Goal: Task Accomplishment & Management: Use online tool/utility

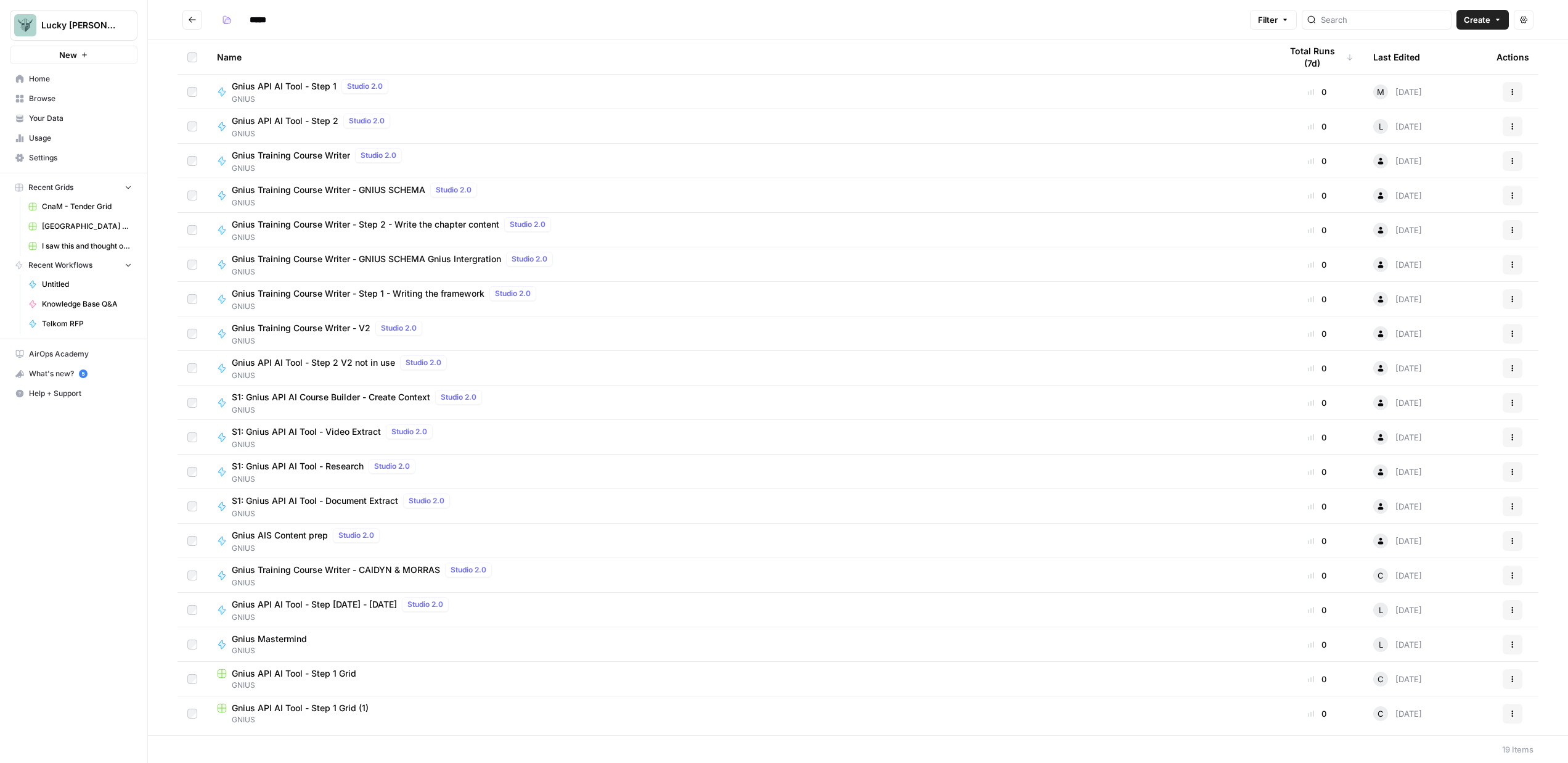
click at [66, 82] on span "Home" at bounding box center [80, 78] width 103 height 11
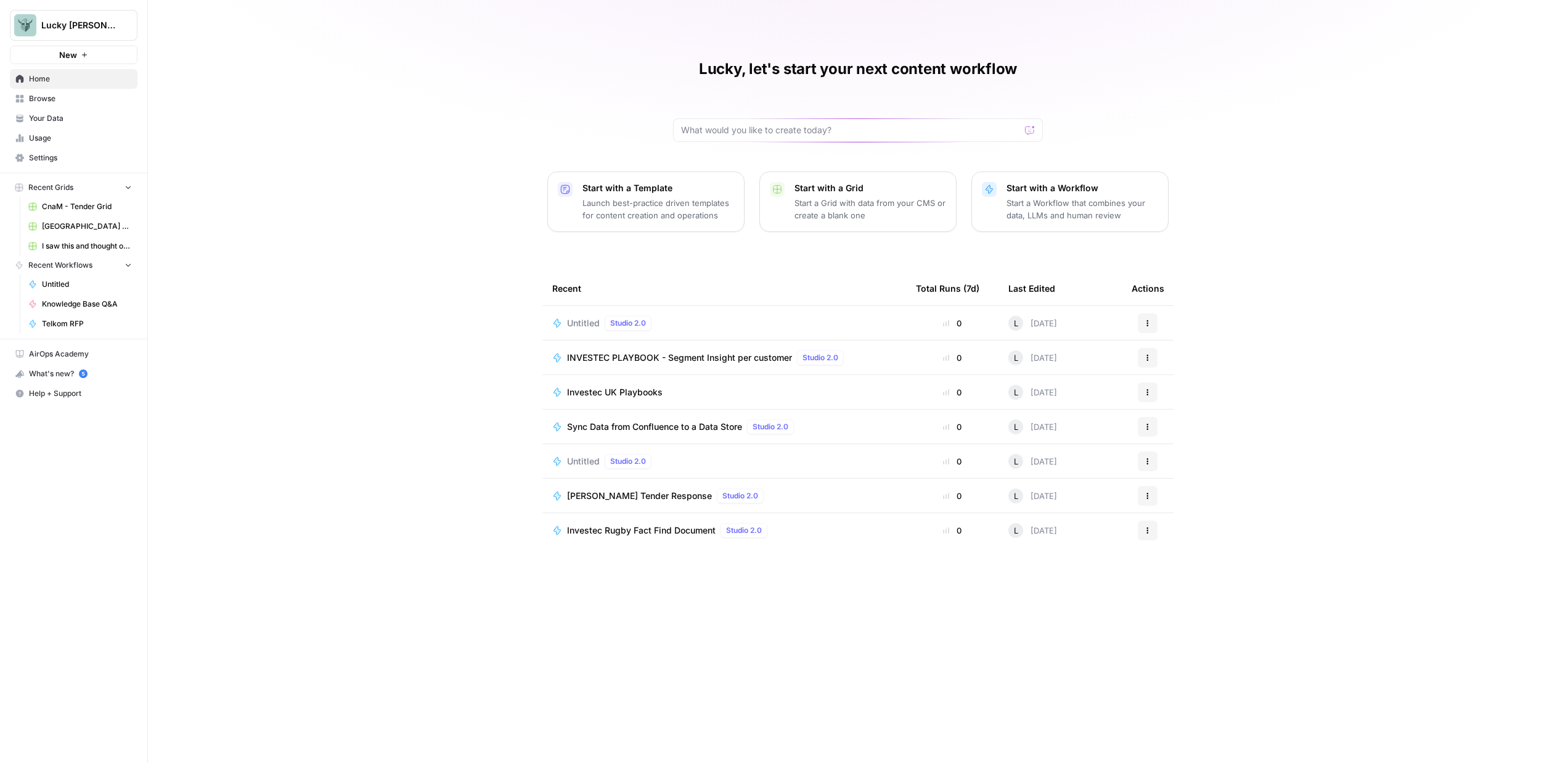
click at [710, 214] on p "Launch best-practice driven templates for content creation and operations" at bounding box center [659, 209] width 152 height 25
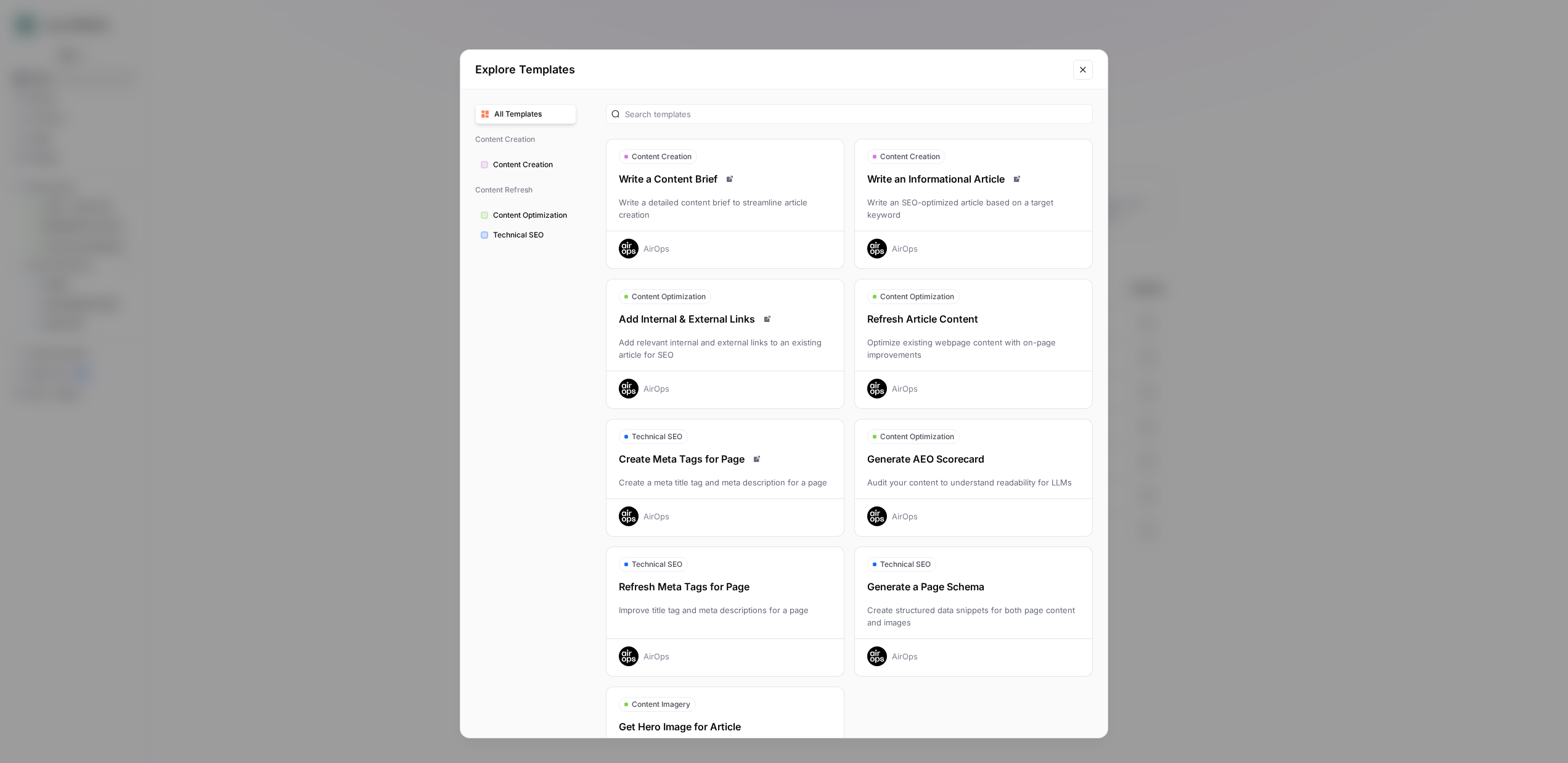
click at [1084, 73] on icon "Close modal" at bounding box center [1083, 70] width 10 height 10
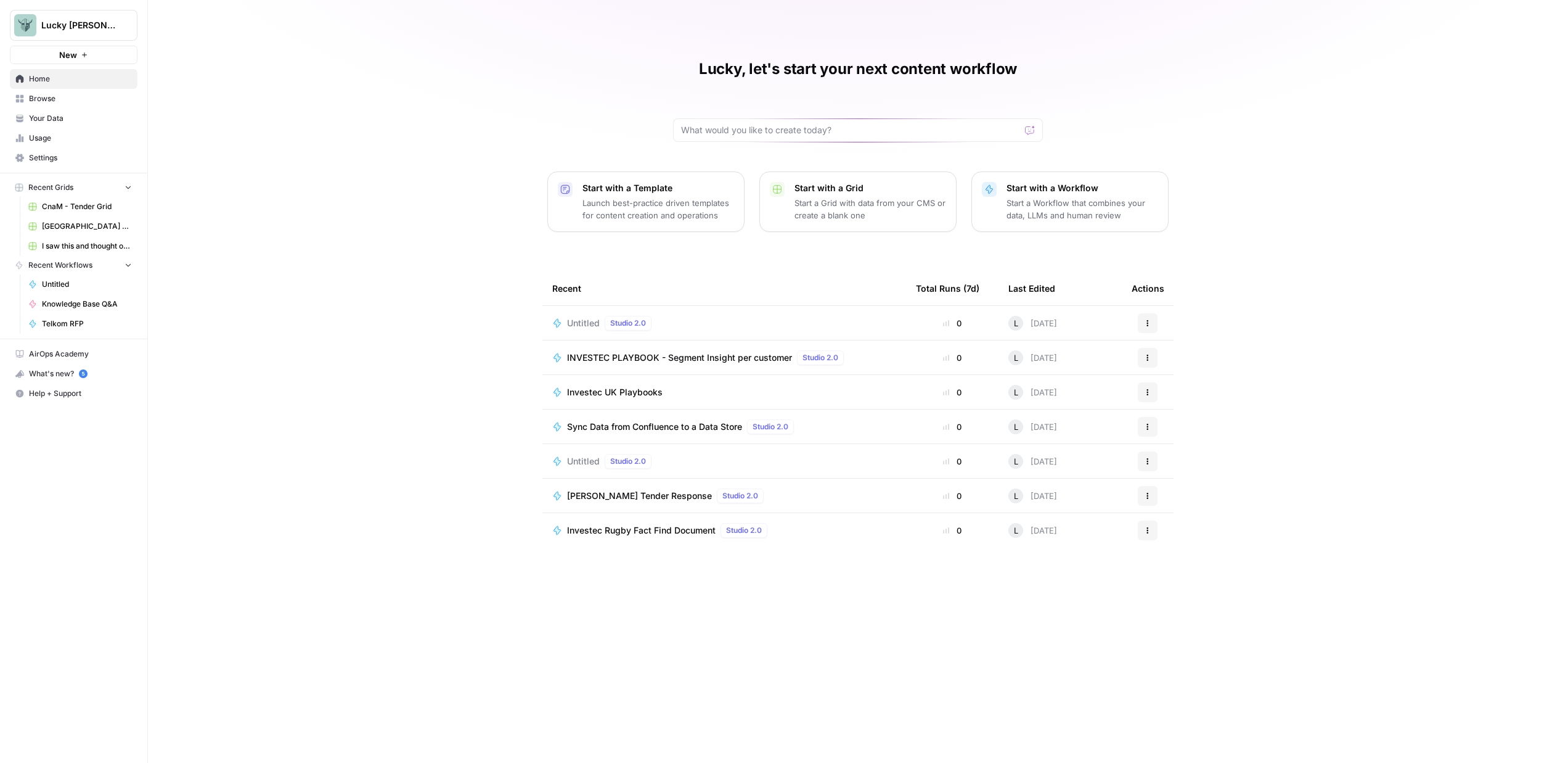
click at [1047, 193] on p "Start with a Workflow" at bounding box center [1082, 188] width 152 height 12
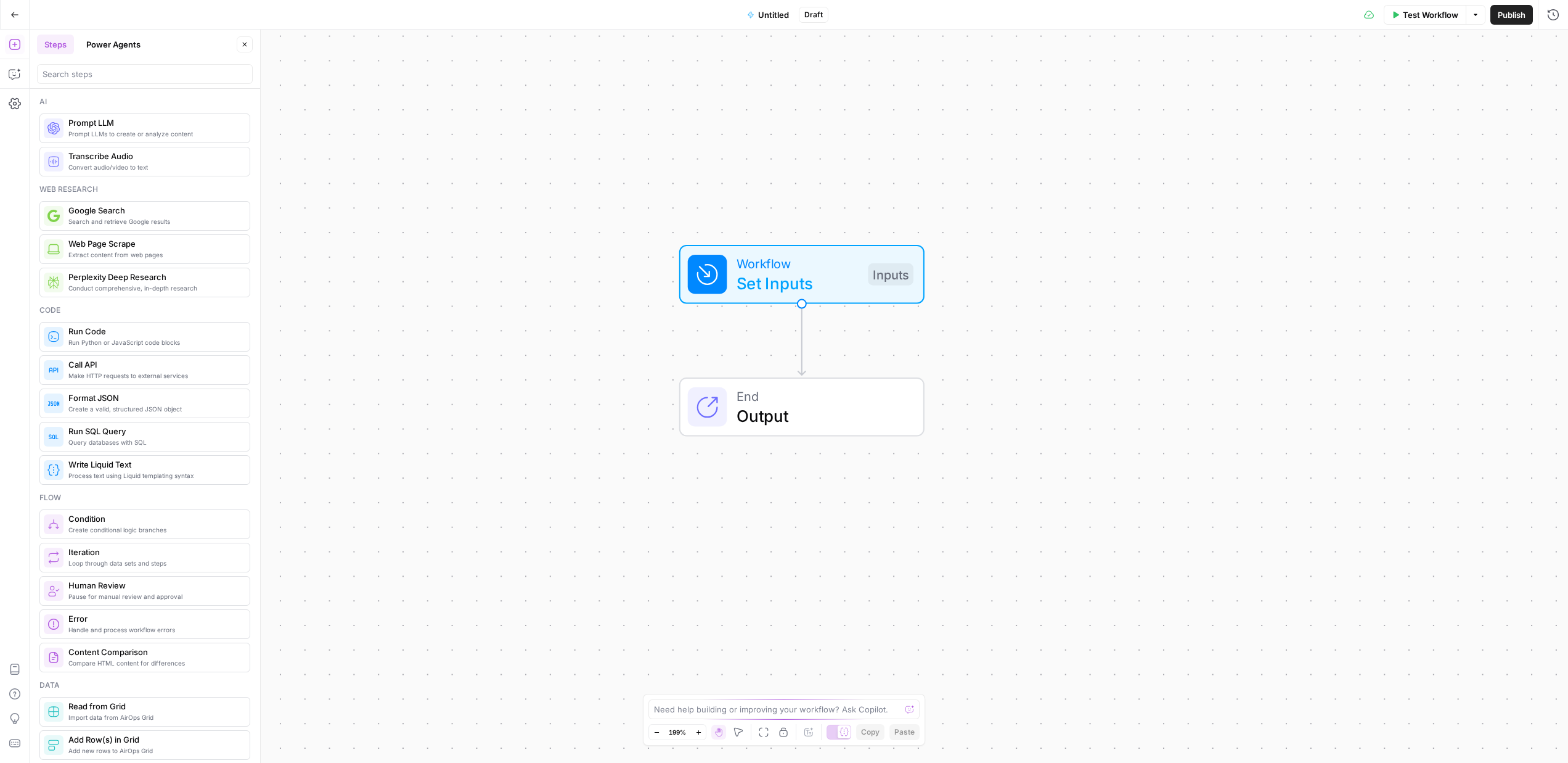
drag, startPoint x: 971, startPoint y: 280, endPoint x: 972, endPoint y: 250, distance: 30.0
click at [972, 250] on div "Workflow Set Inputs Inputs" at bounding box center [802, 274] width 380 height 59
